Goal: Information Seeking & Learning: Learn about a topic

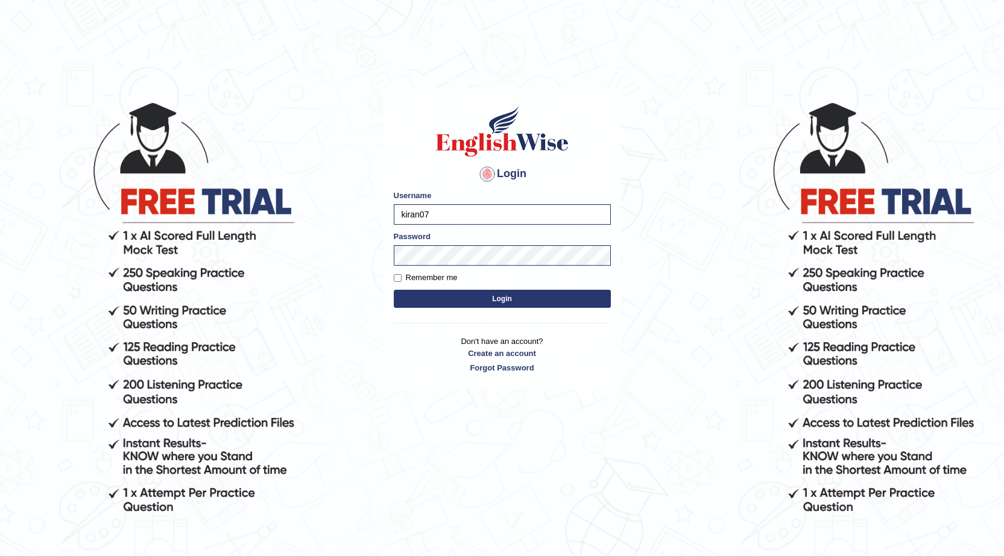
click at [309, 207] on body "Login Please fix the following errors: Username kiran07 Password Remember me Lo…" at bounding box center [502, 328] width 1004 height 556
type input "0468300324"
click at [357, 294] on body "Login Please fix the following errors: Username 0468300324 Password Remember me…" at bounding box center [502, 328] width 1004 height 556
click at [343, 358] on body "Login Please fix the following errors: Username 0468300324 Password Remember me…" at bounding box center [502, 328] width 1004 height 556
click at [530, 299] on button "Login" at bounding box center [502, 299] width 217 height 18
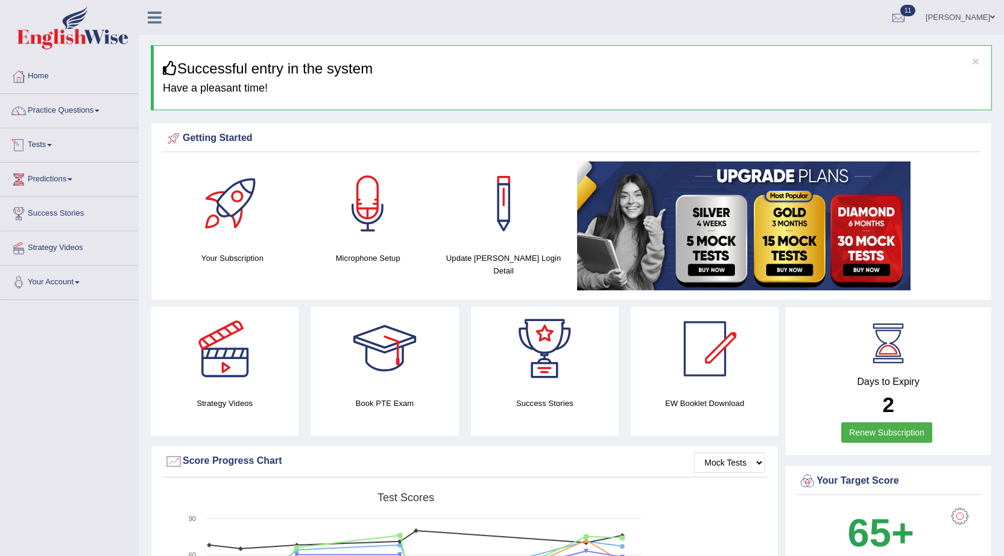
click at [32, 142] on link "Tests" at bounding box center [69, 143] width 137 height 30
click at [33, 213] on link "History" at bounding box center [78, 216] width 113 height 22
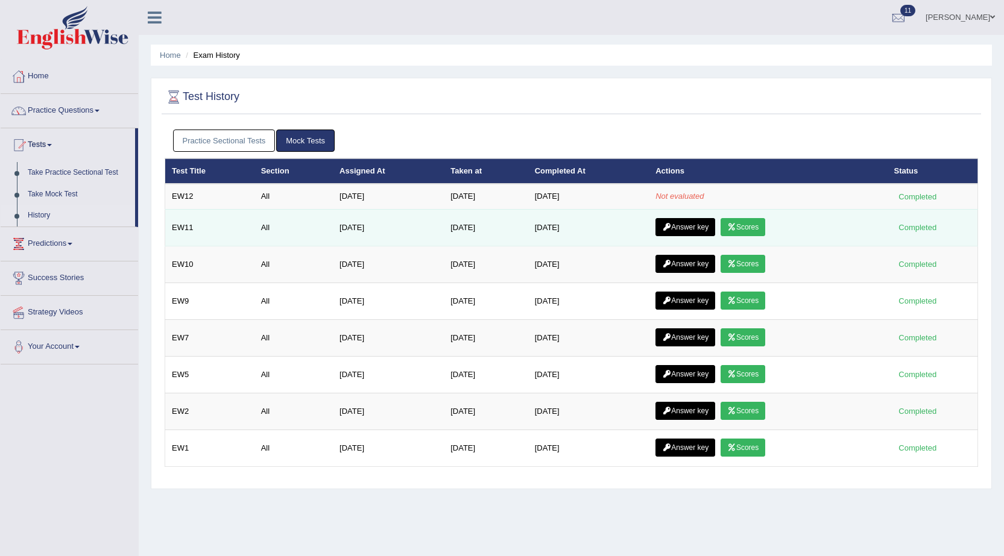
click at [755, 230] on link "Scores" at bounding box center [742, 227] width 45 height 18
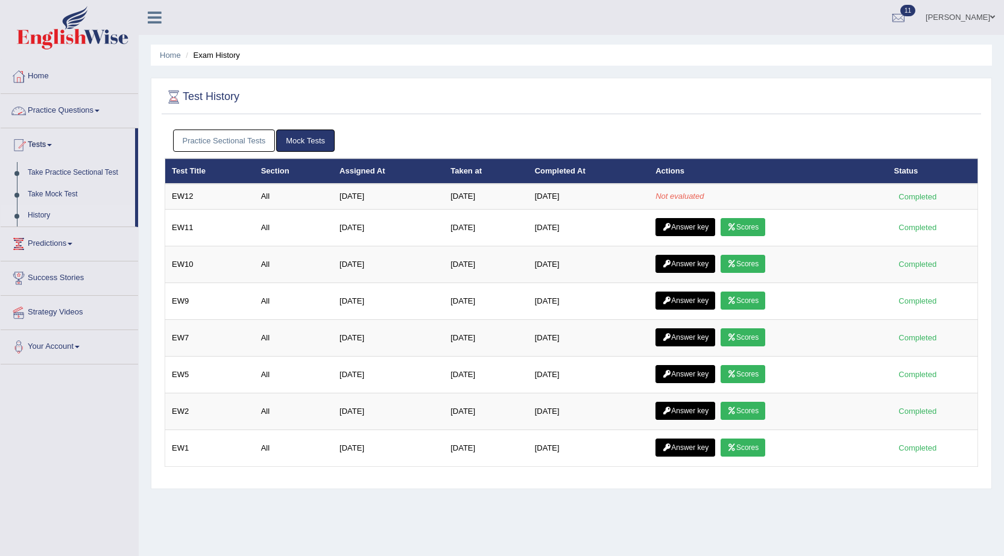
click at [46, 109] on link "Practice Questions" at bounding box center [69, 109] width 137 height 30
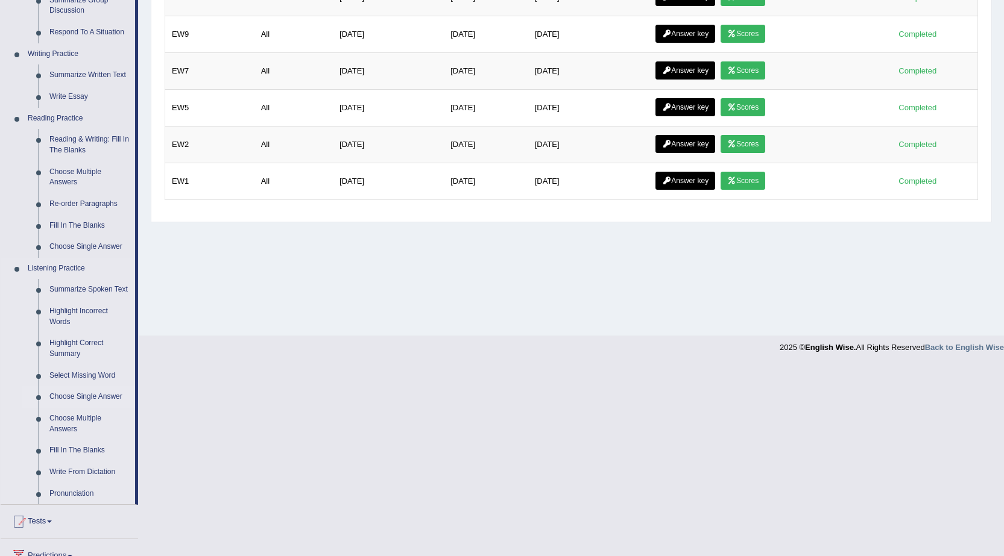
scroll to position [268, 0]
click at [55, 313] on link "Highlight Incorrect Words" at bounding box center [89, 316] width 91 height 32
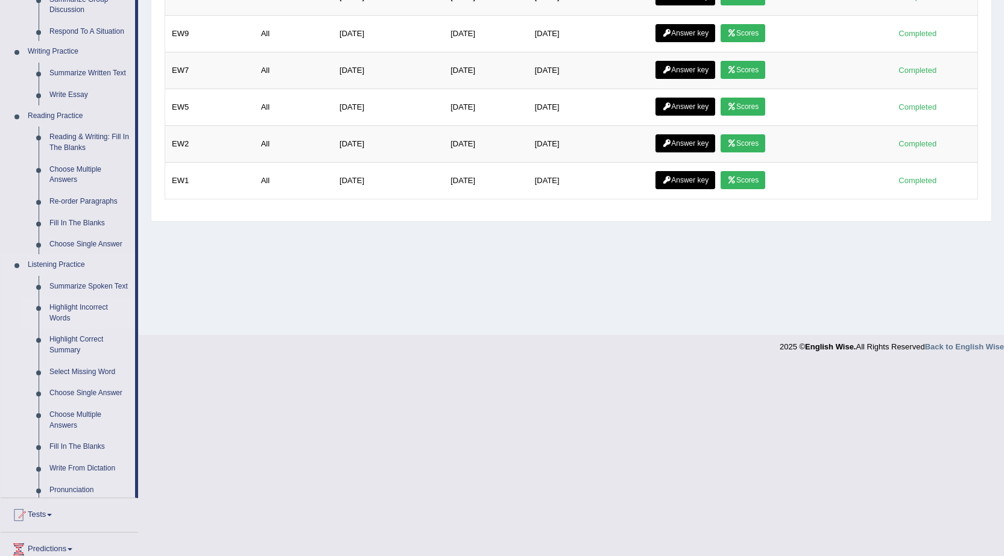
scroll to position [77, 0]
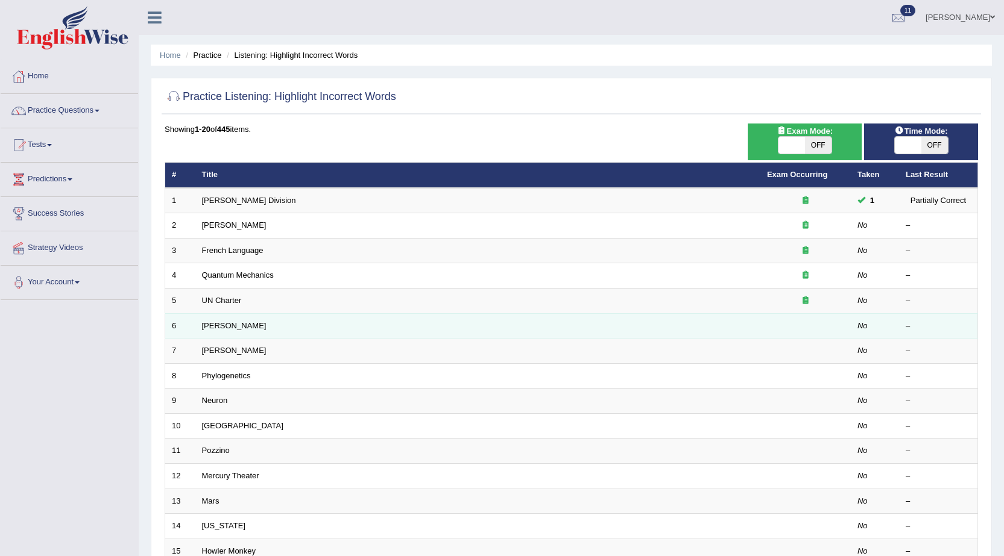
click at [813, 338] on td at bounding box center [805, 325] width 90 height 25
click at [813, 332] on td at bounding box center [805, 325] width 90 height 25
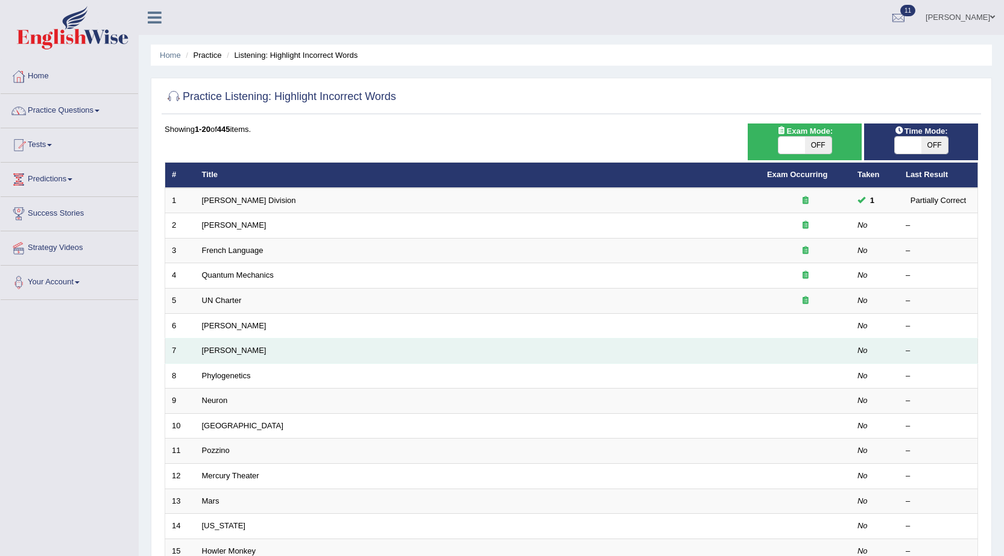
click at [800, 350] on td at bounding box center [805, 351] width 90 height 25
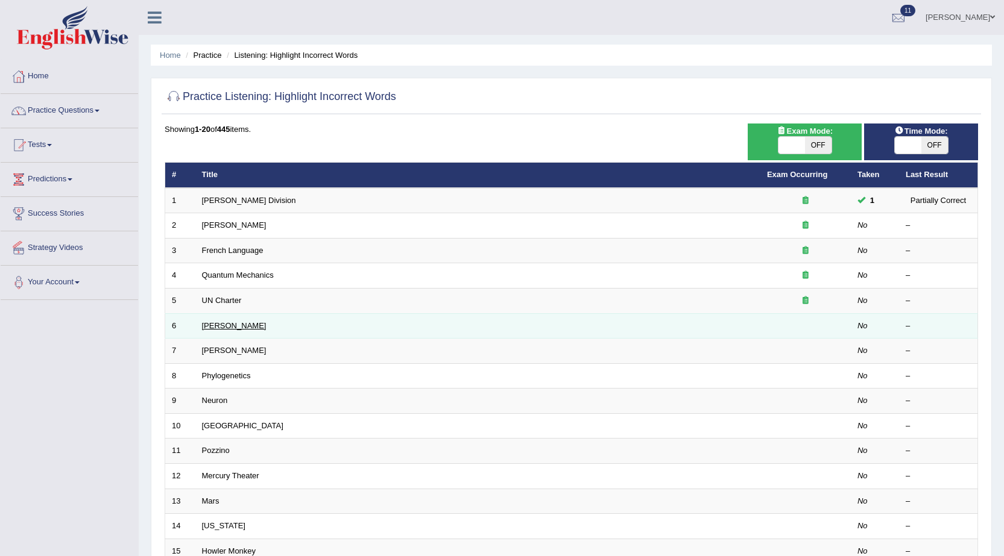
click at [216, 321] on link "[PERSON_NAME]" at bounding box center [234, 325] width 65 height 9
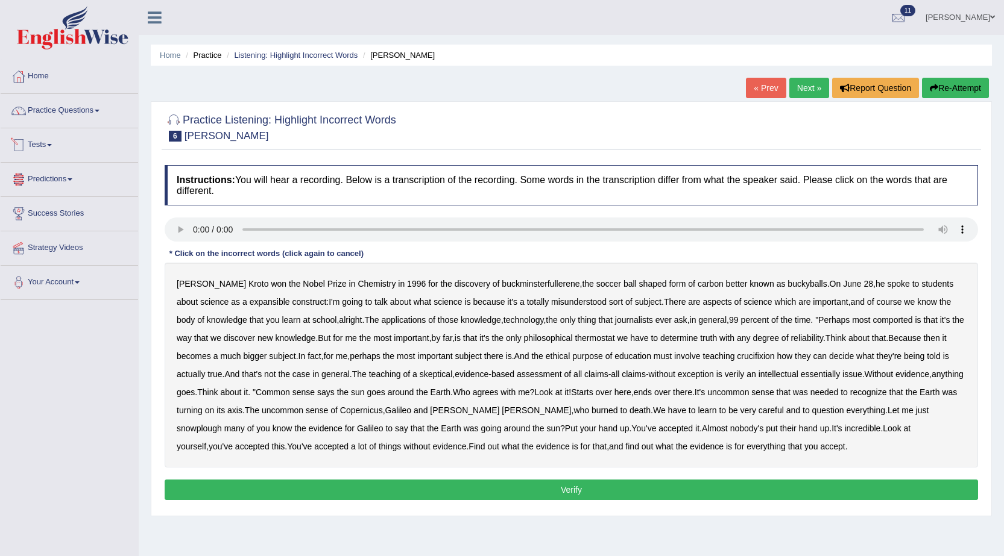
click at [41, 153] on link "Tests" at bounding box center [69, 143] width 137 height 30
click at [61, 121] on link "Practice Questions" at bounding box center [69, 109] width 137 height 30
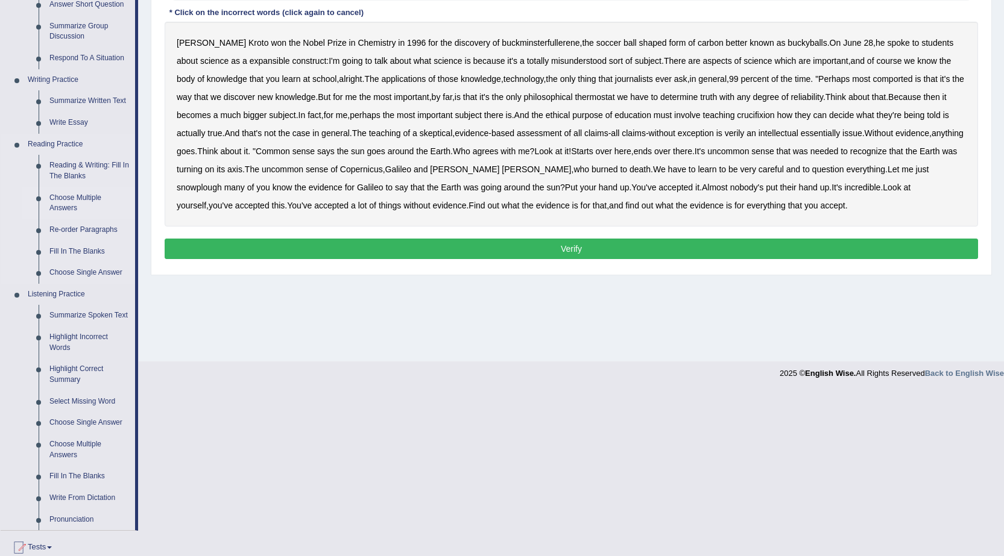
scroll to position [301, 0]
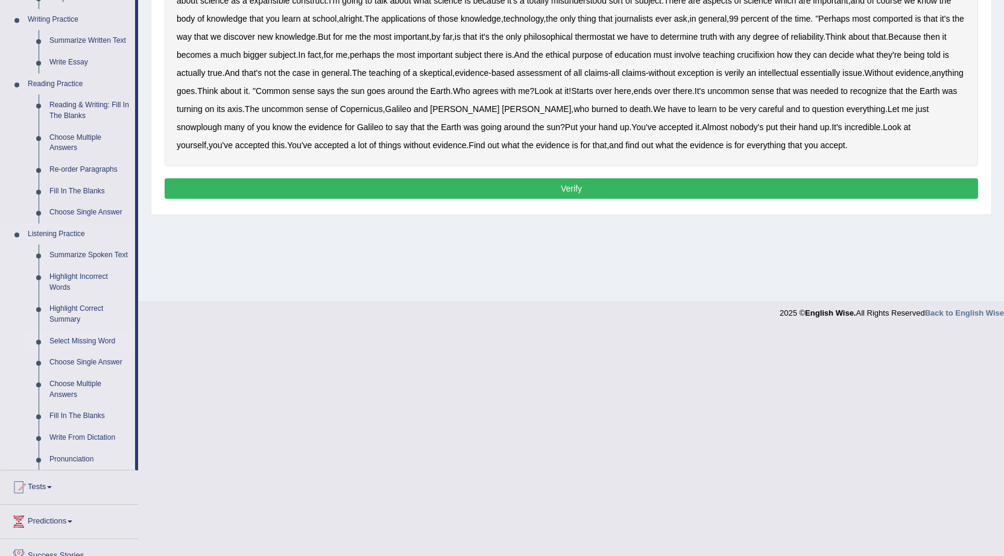
click at [74, 335] on link "Select Missing Word" at bounding box center [89, 342] width 91 height 22
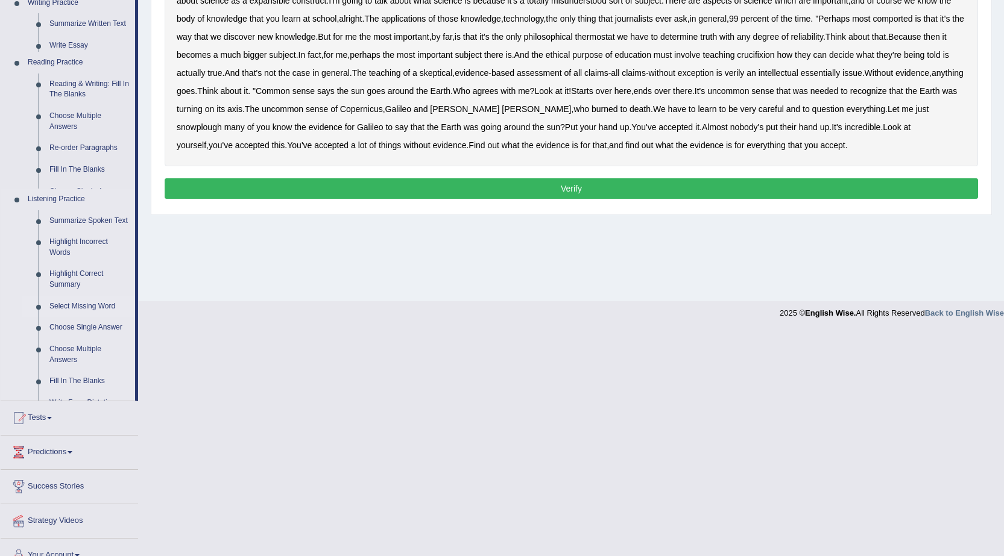
scroll to position [77, 0]
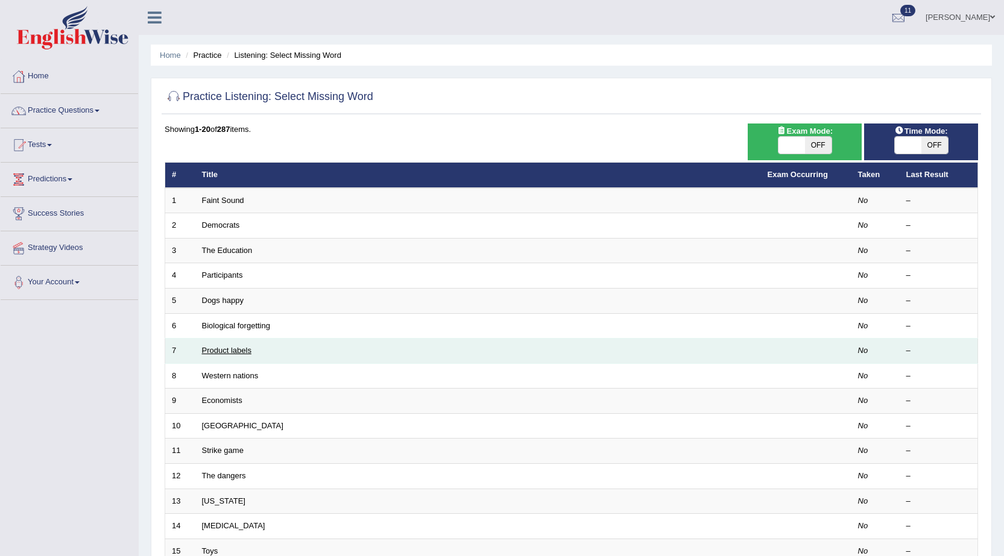
click at [222, 348] on link "Product labels" at bounding box center [226, 350] width 49 height 9
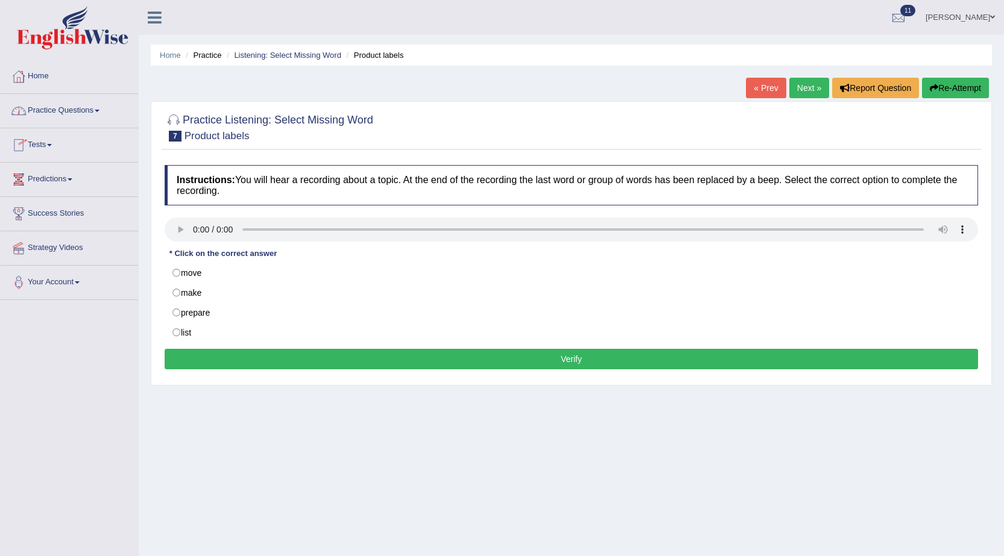
click at [55, 107] on link "Practice Questions" at bounding box center [69, 109] width 137 height 30
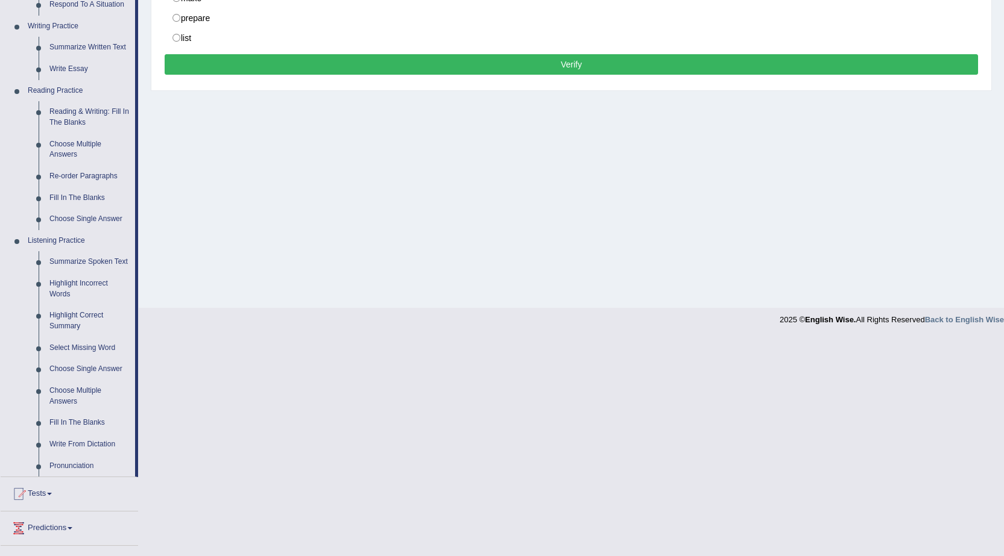
scroll to position [388, 0]
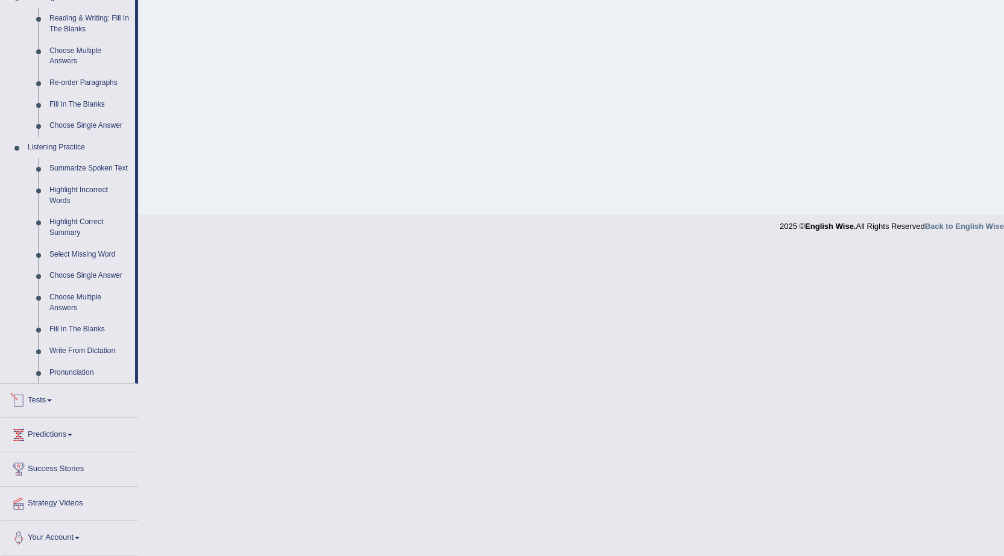
click at [39, 394] on link "Tests" at bounding box center [69, 399] width 137 height 30
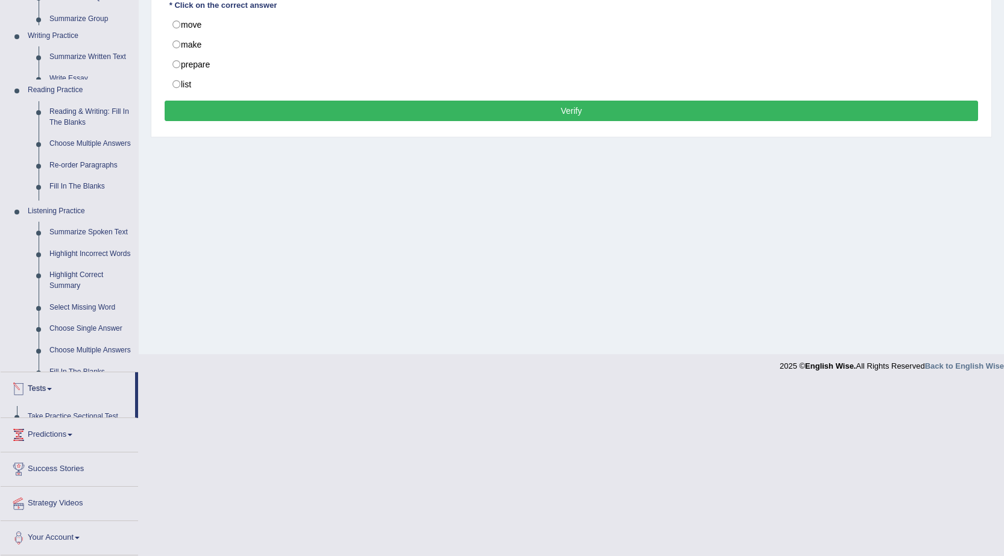
scroll to position [77, 0]
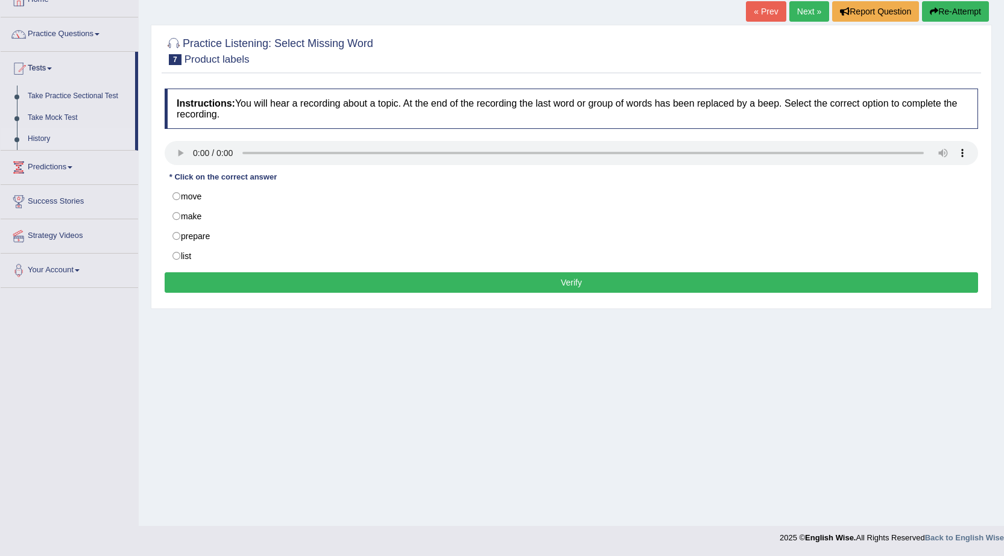
click at [49, 135] on link "History" at bounding box center [78, 139] width 113 height 22
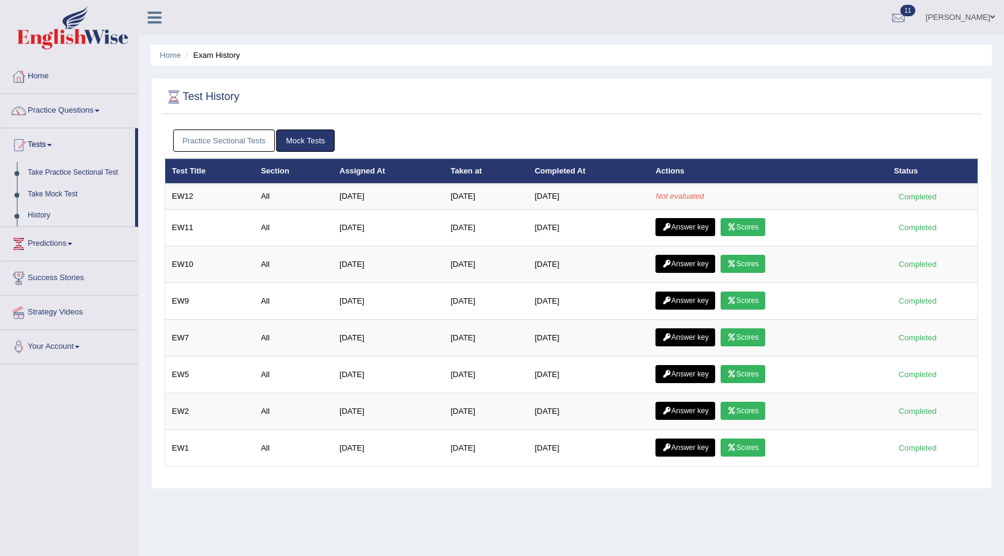
click at [46, 216] on link "History" at bounding box center [78, 216] width 113 height 22
click at [71, 172] on link "Take Practice Sectional Test" at bounding box center [78, 173] width 113 height 22
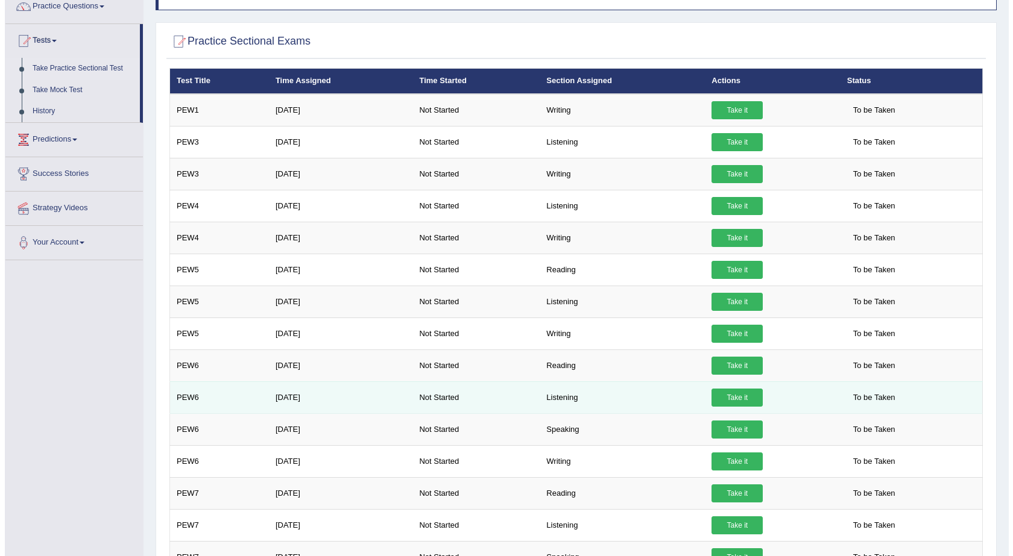
scroll to position [121, 0]
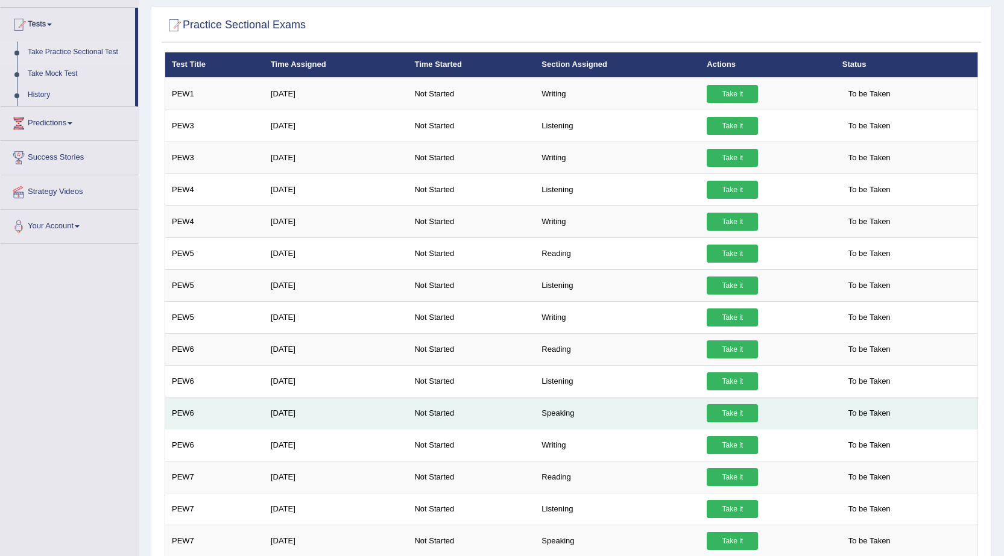
click at [748, 418] on link "Take it" at bounding box center [732, 413] width 51 height 18
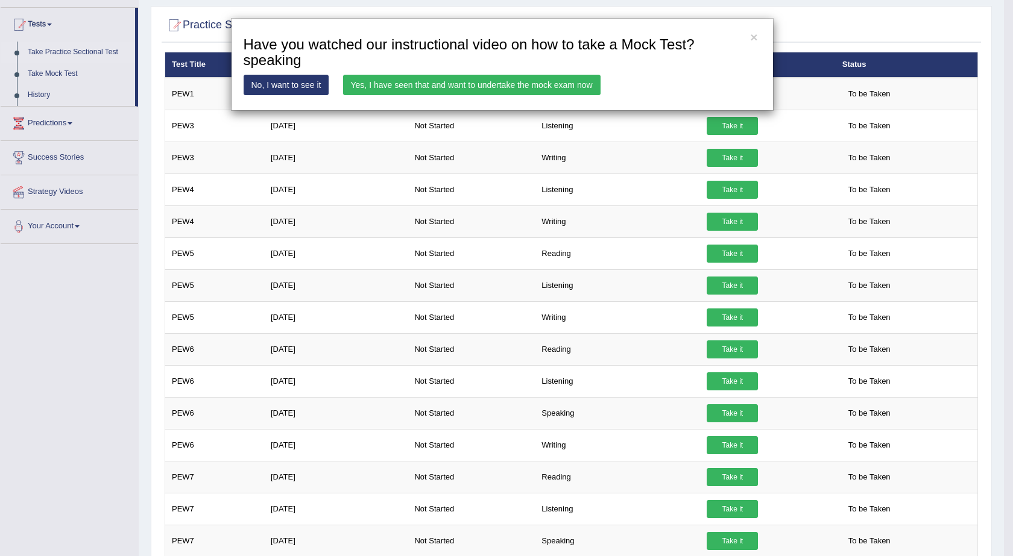
click at [461, 89] on link "Yes, I have seen that and want to undertake the mock exam now" at bounding box center [471, 85] width 257 height 20
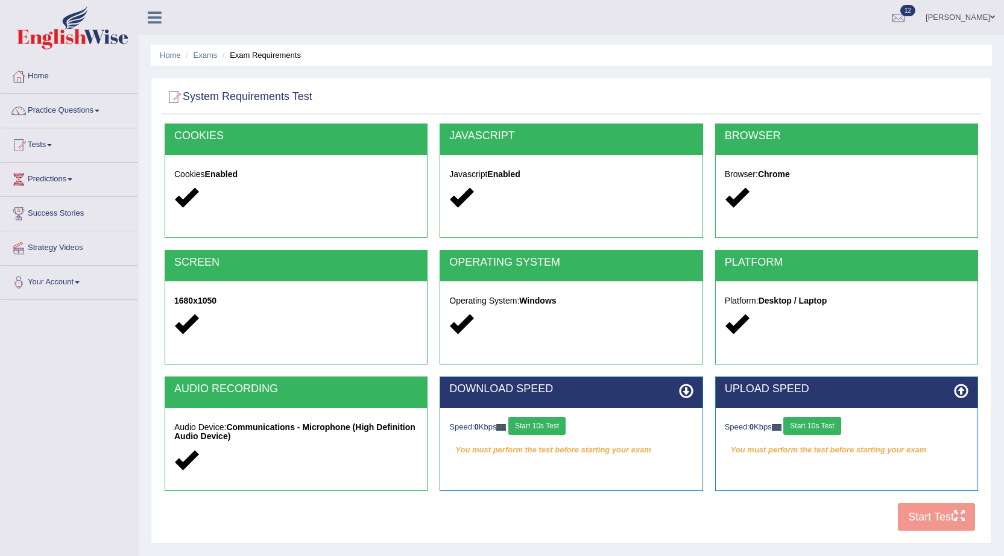
click at [544, 430] on button "Start 10s Test" at bounding box center [536, 426] width 57 height 18
click at [828, 431] on button "Start 10s Test" at bounding box center [811, 426] width 57 height 18
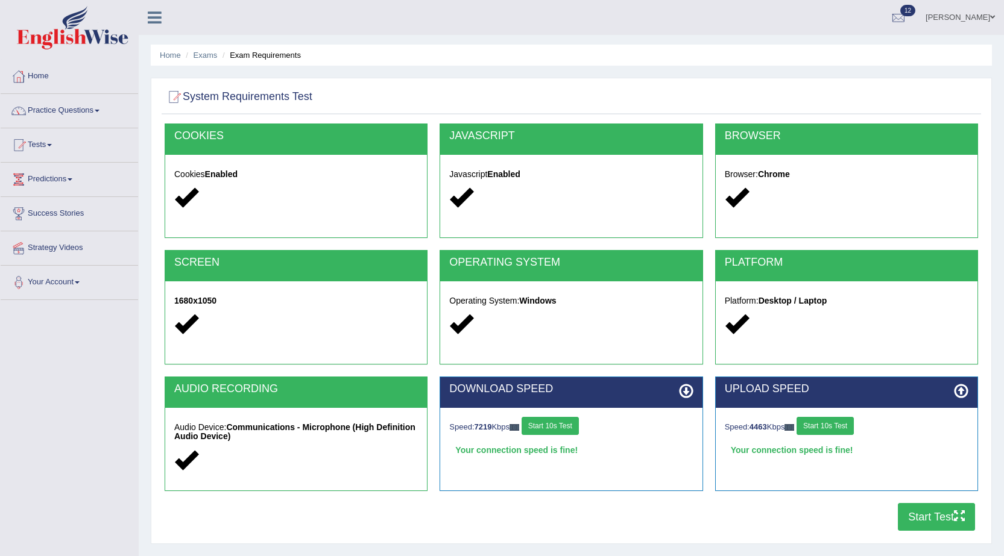
click at [938, 525] on button "Start Test" at bounding box center [936, 517] width 77 height 28
